Goal: Task Accomplishment & Management: Use online tool/utility

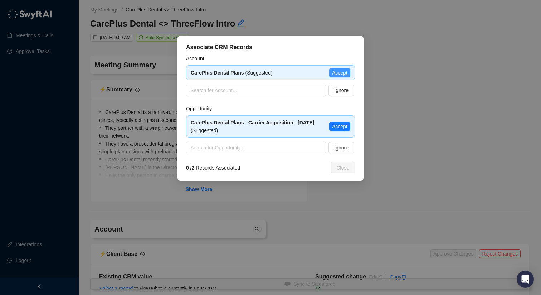
click at [333, 73] on span "Accept" at bounding box center [339, 73] width 15 height 8
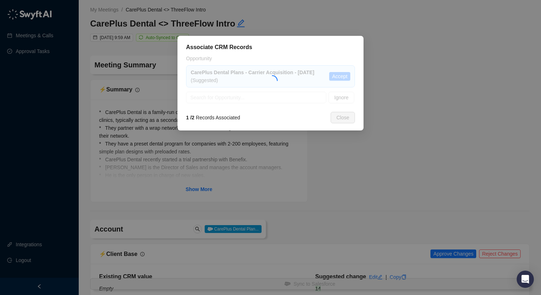
type textarea "**********"
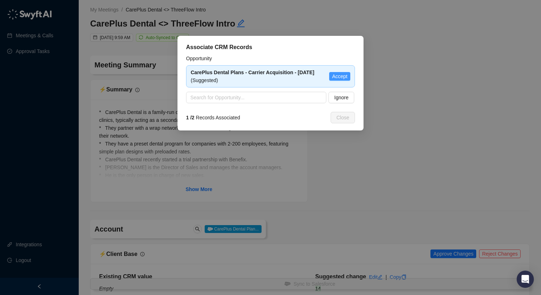
click at [336, 78] on span "Accept" at bounding box center [339, 76] width 15 height 8
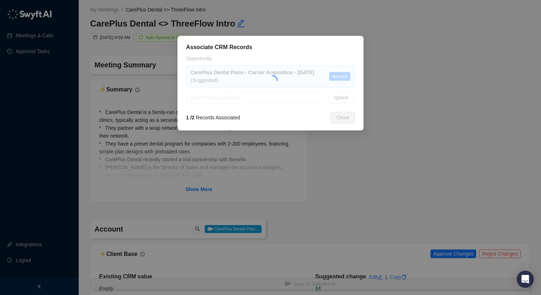
type textarea "**********"
type input "**********"
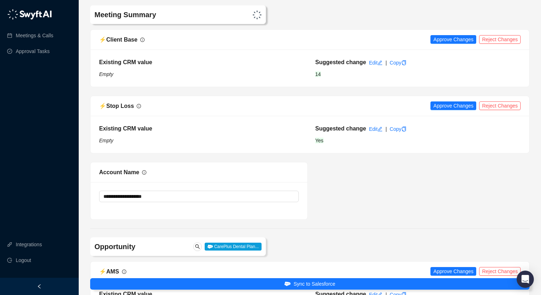
scroll to position [217, 0]
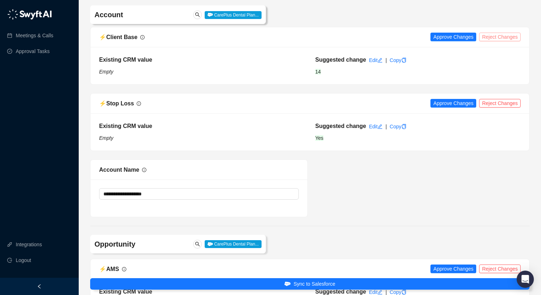
click at [503, 39] on span "Reject Changes" at bounding box center [500, 37] width 36 height 8
click at [497, 104] on span "Reject Changes" at bounding box center [500, 103] width 36 height 8
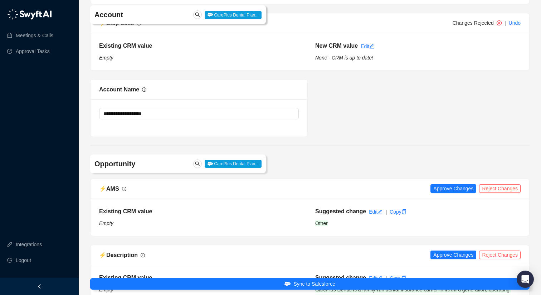
scroll to position [347, 0]
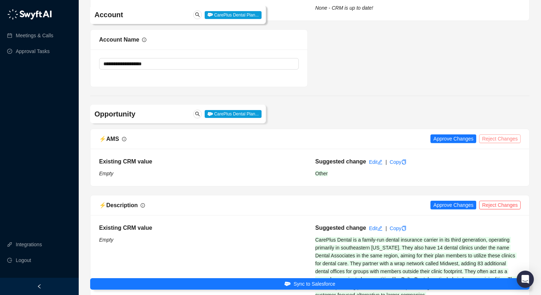
click at [491, 138] on span "Reject Changes" at bounding box center [500, 139] width 36 height 8
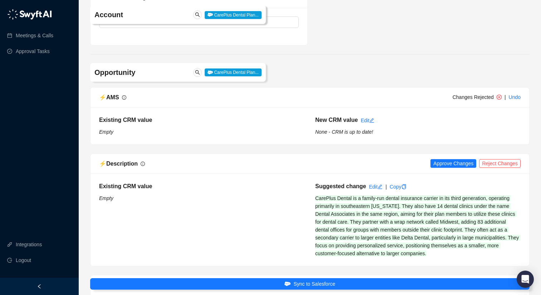
scroll to position [404, 0]
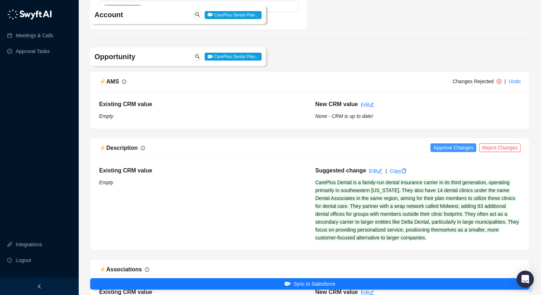
click at [447, 147] on span "Approve Changes" at bounding box center [454, 148] width 40 height 8
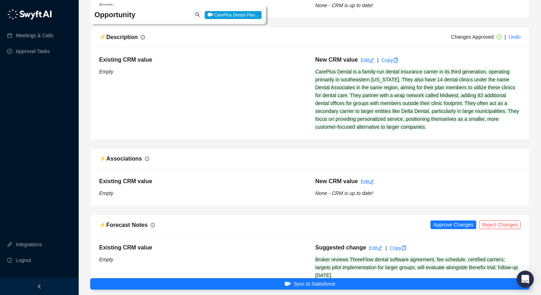
scroll to position [550, 0]
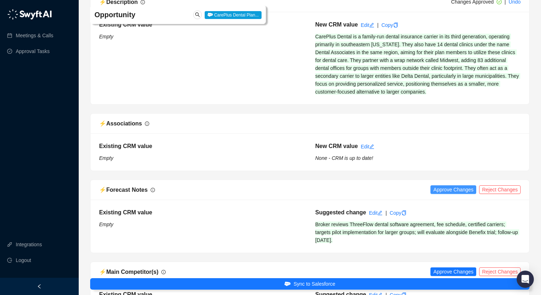
click at [453, 188] on span "Approve Changes" at bounding box center [454, 189] width 40 height 8
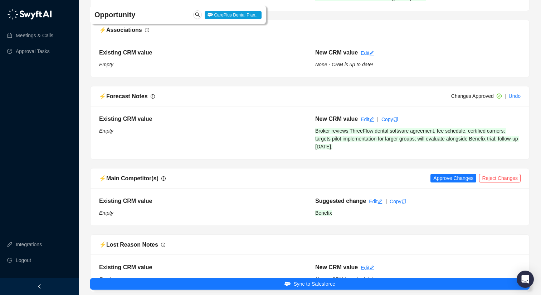
scroll to position [730, 0]
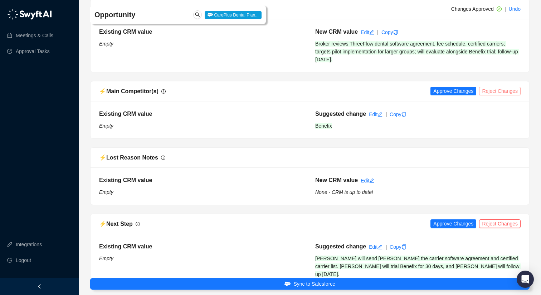
click at [491, 92] on span "Reject Changes" at bounding box center [500, 91] width 36 height 8
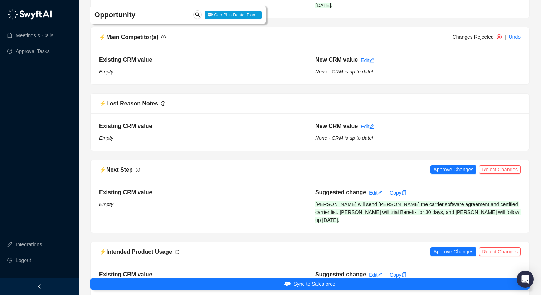
scroll to position [801, 0]
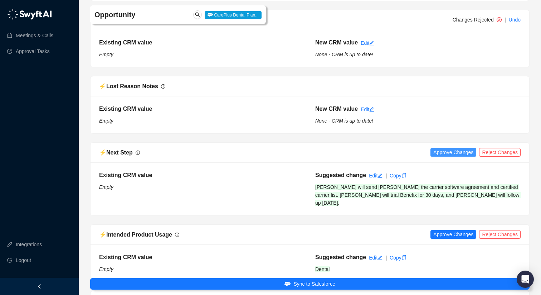
click at [453, 154] on span "Approve Changes" at bounding box center [454, 152] width 40 height 8
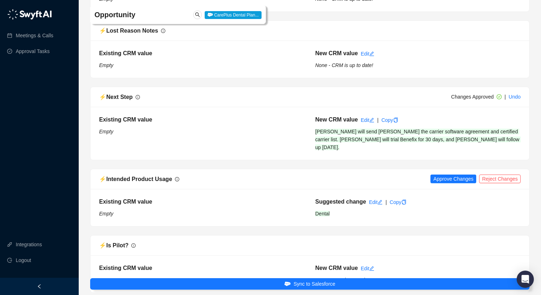
scroll to position [879, 0]
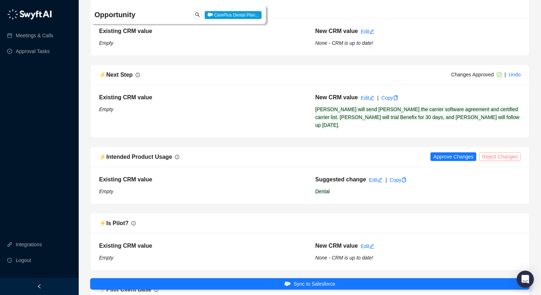
click at [497, 153] on span "Reject Changes" at bounding box center [500, 157] width 36 height 8
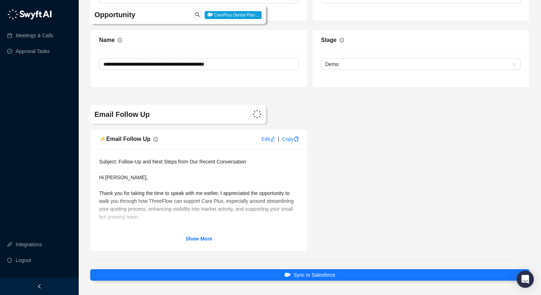
scroll to position [1411, 0]
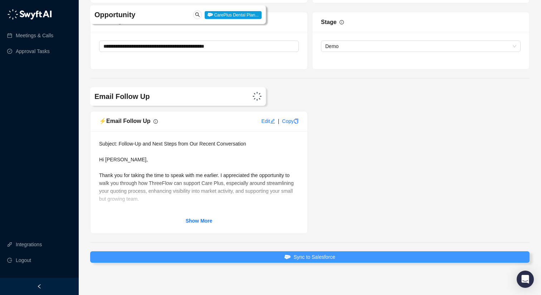
click at [314, 253] on span "Sync to Salesforce" at bounding box center [315, 257] width 42 height 8
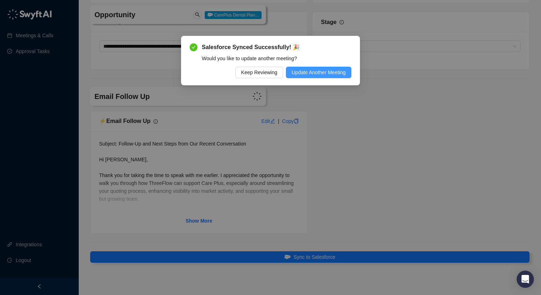
click at [309, 72] on span "Update Another Meeting" at bounding box center [319, 72] width 54 height 8
